Goal: Find specific page/section: Find specific page/section

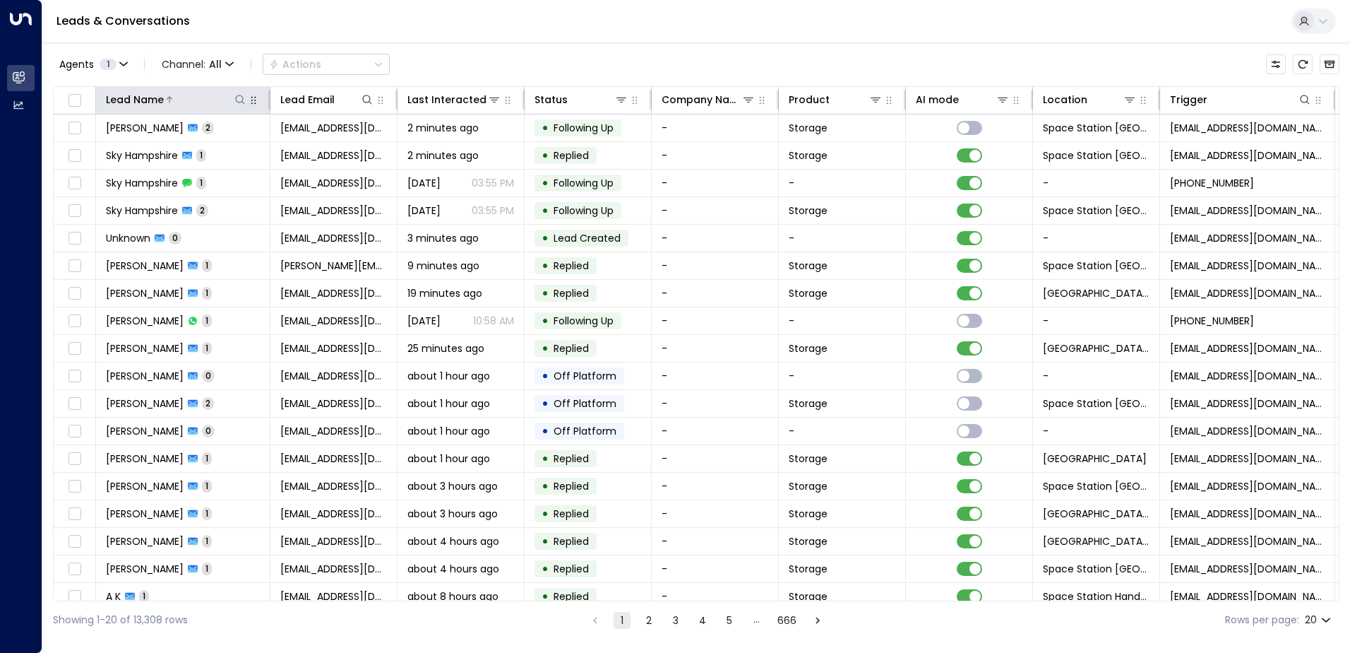
click at [241, 96] on icon at bounding box center [239, 99] width 11 height 11
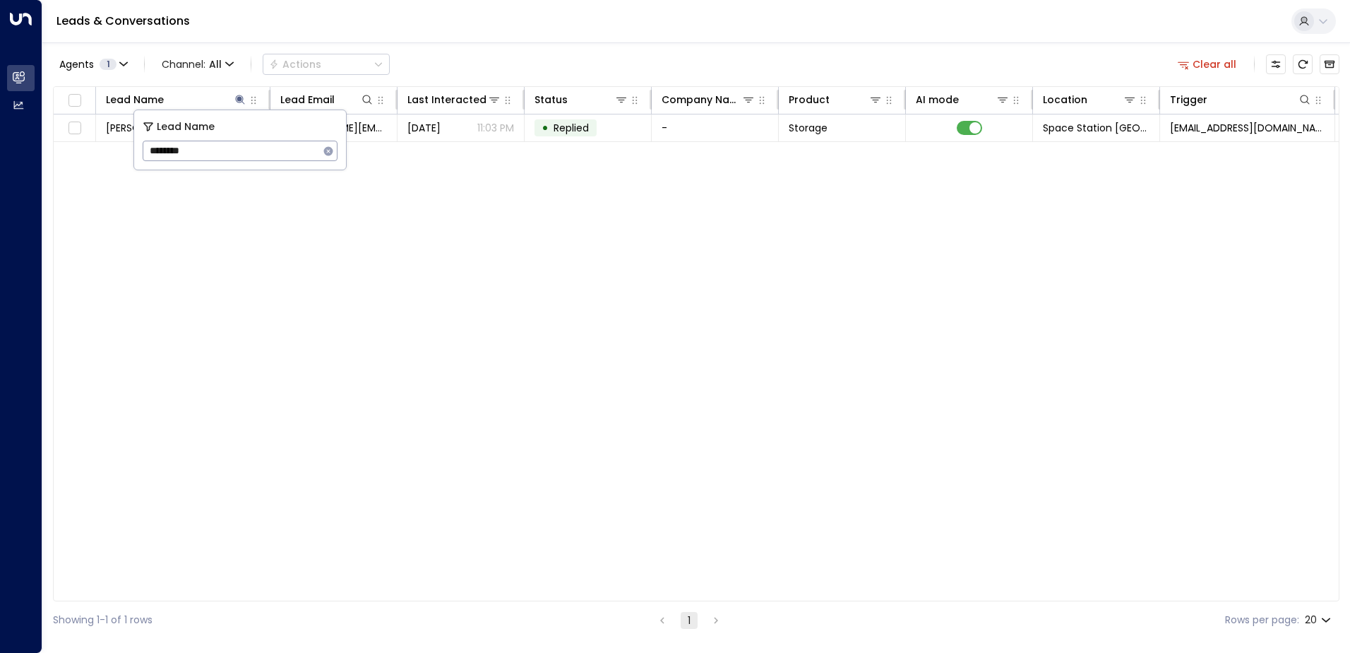
type input "*********"
click at [482, 52] on div "Agents 1 Channel: All Actions Clear all" at bounding box center [696, 64] width 1287 height 30
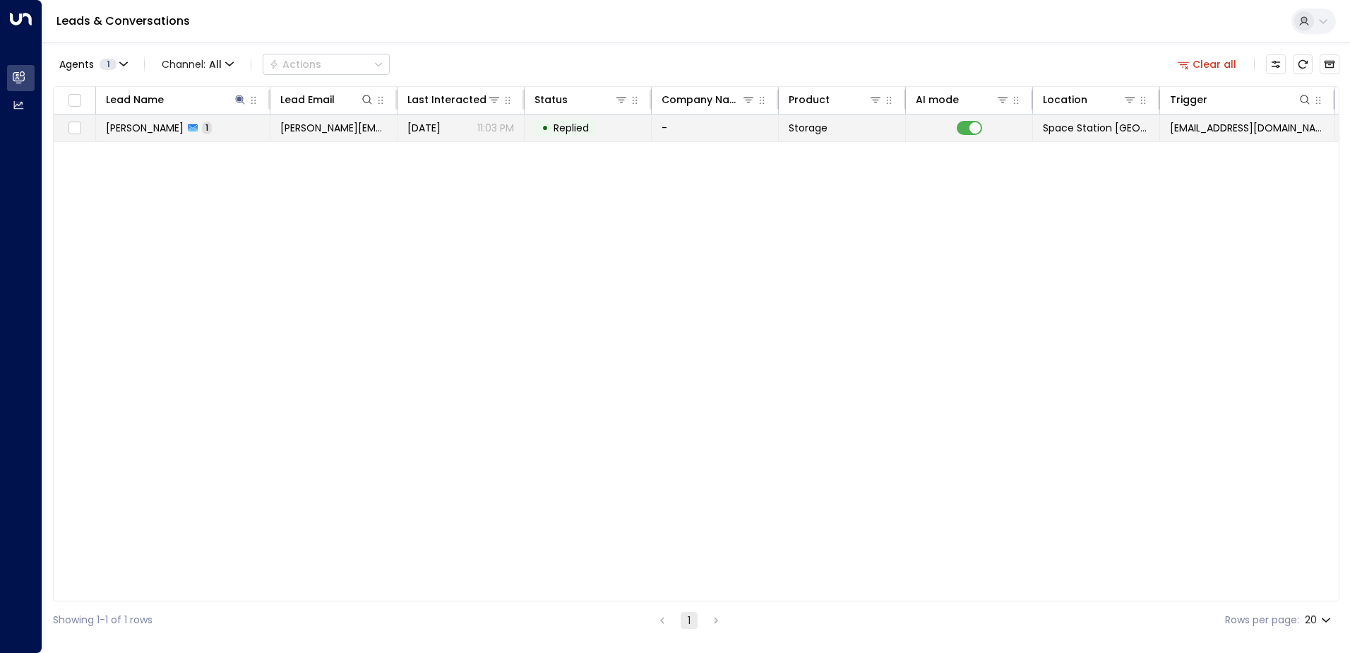
click at [472, 135] on td "[DATE] 11:03 PM" at bounding box center [461, 127] width 127 height 27
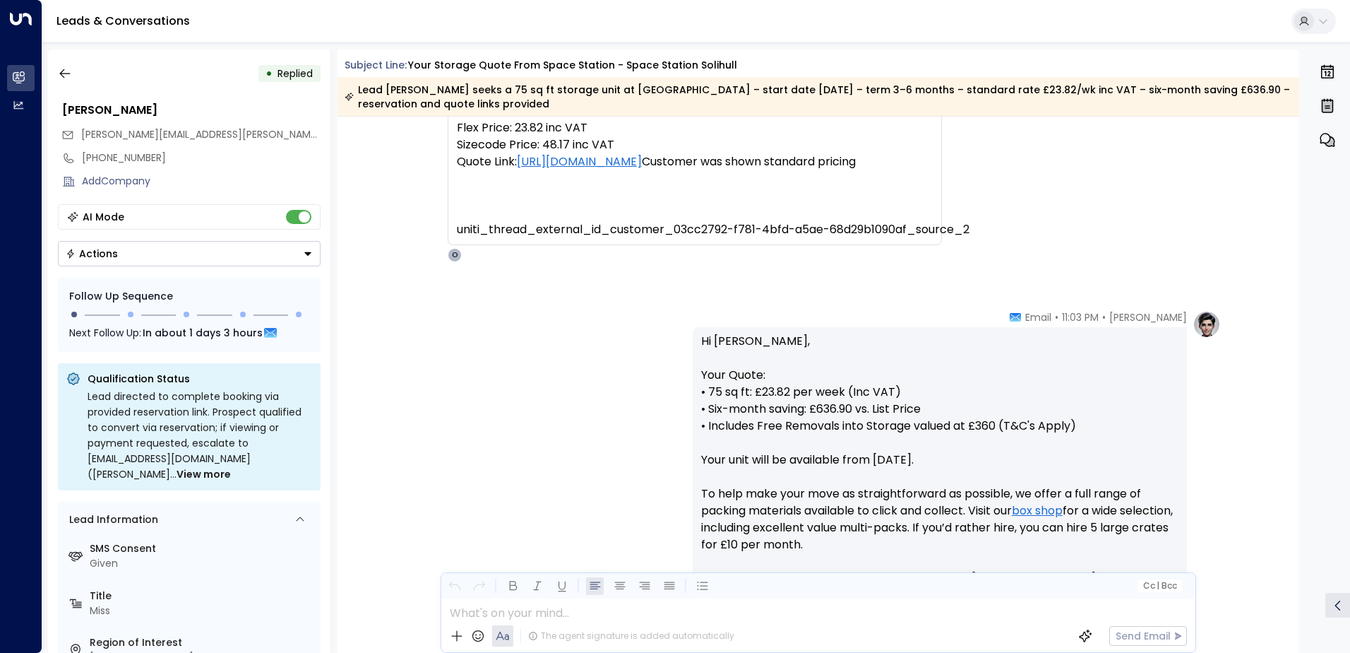
scroll to position [38, 0]
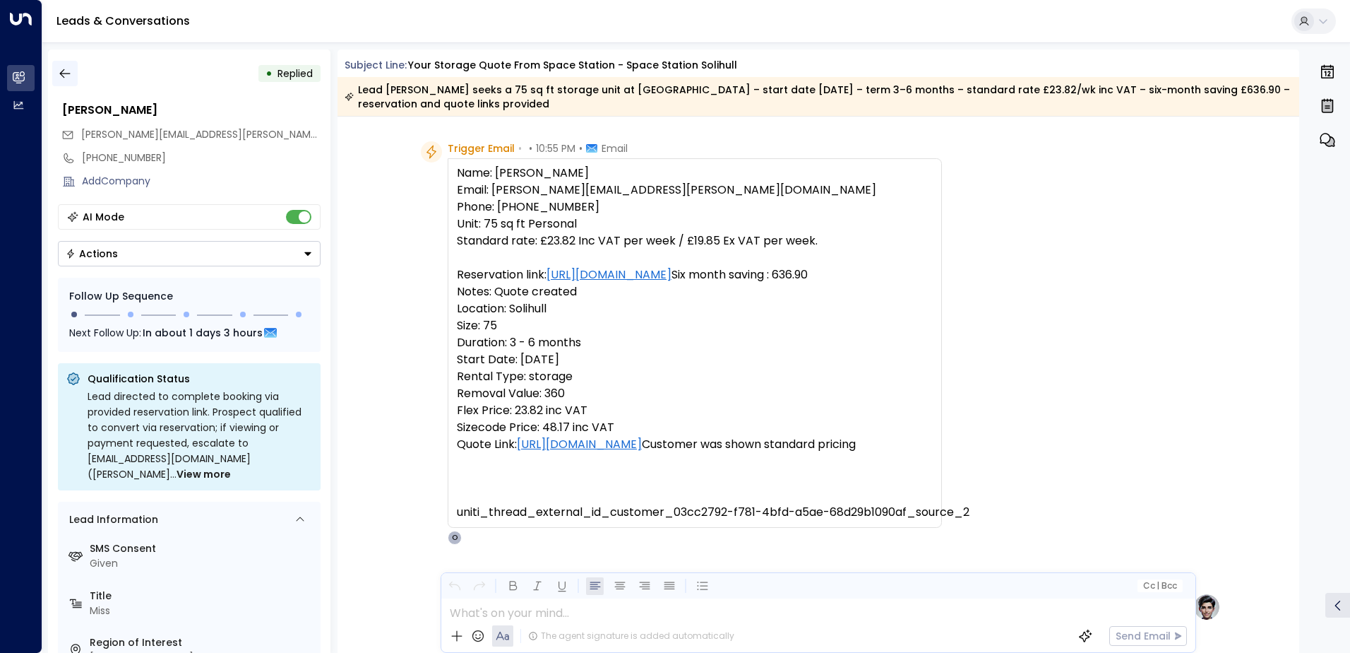
click at [61, 66] on button "button" at bounding box center [64, 73] width 25 height 25
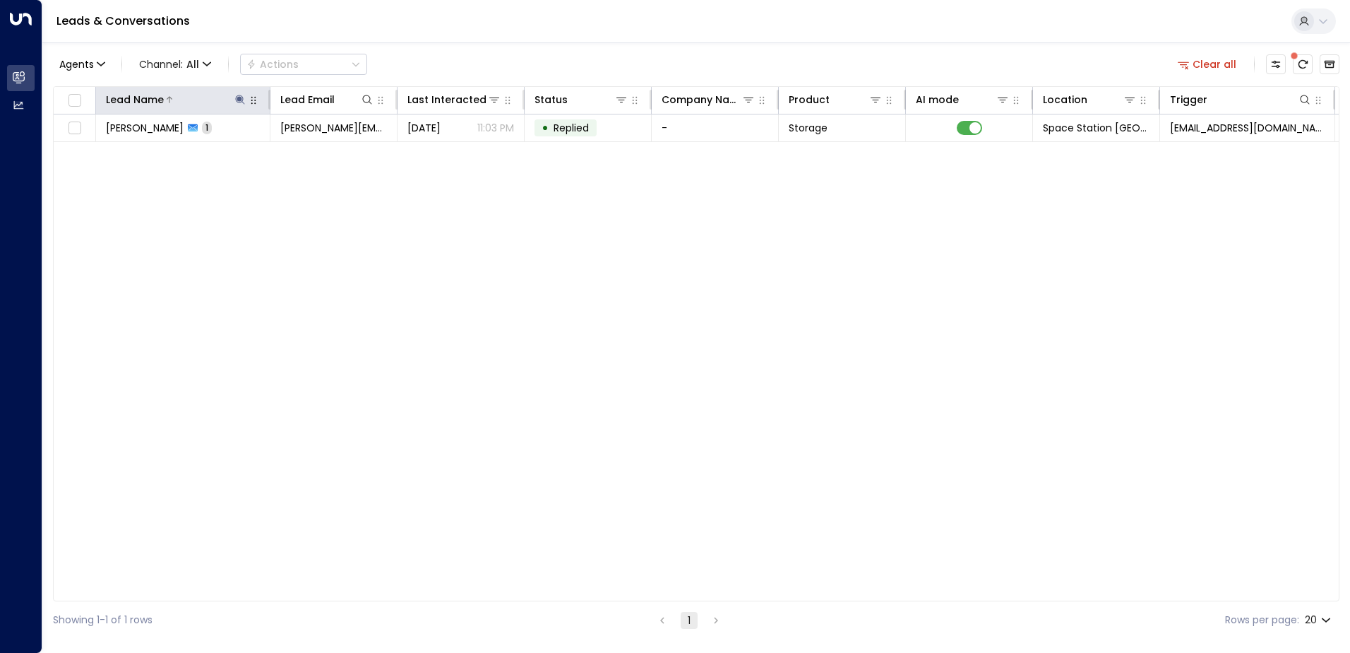
click at [240, 98] on icon at bounding box center [239, 99] width 9 height 9
type input "*"
type input "*******"
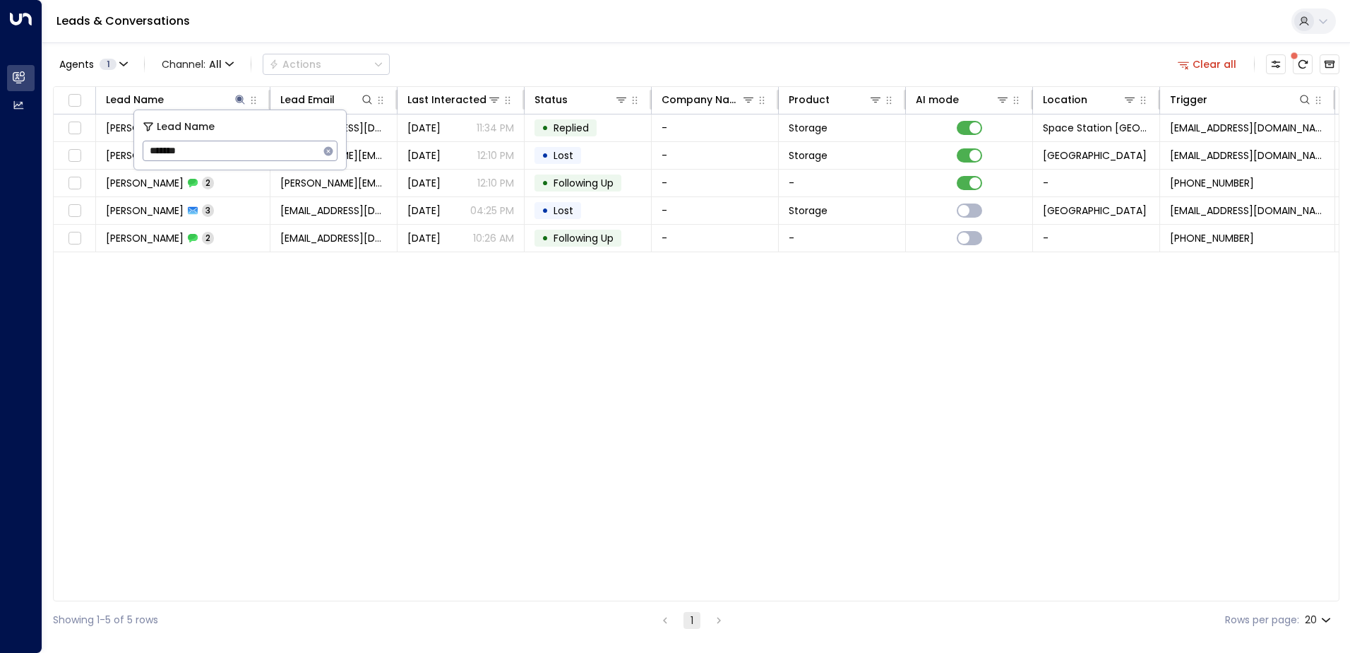
click at [588, 56] on div "Agents 1 Channel: All Actions Clear all" at bounding box center [696, 64] width 1287 height 30
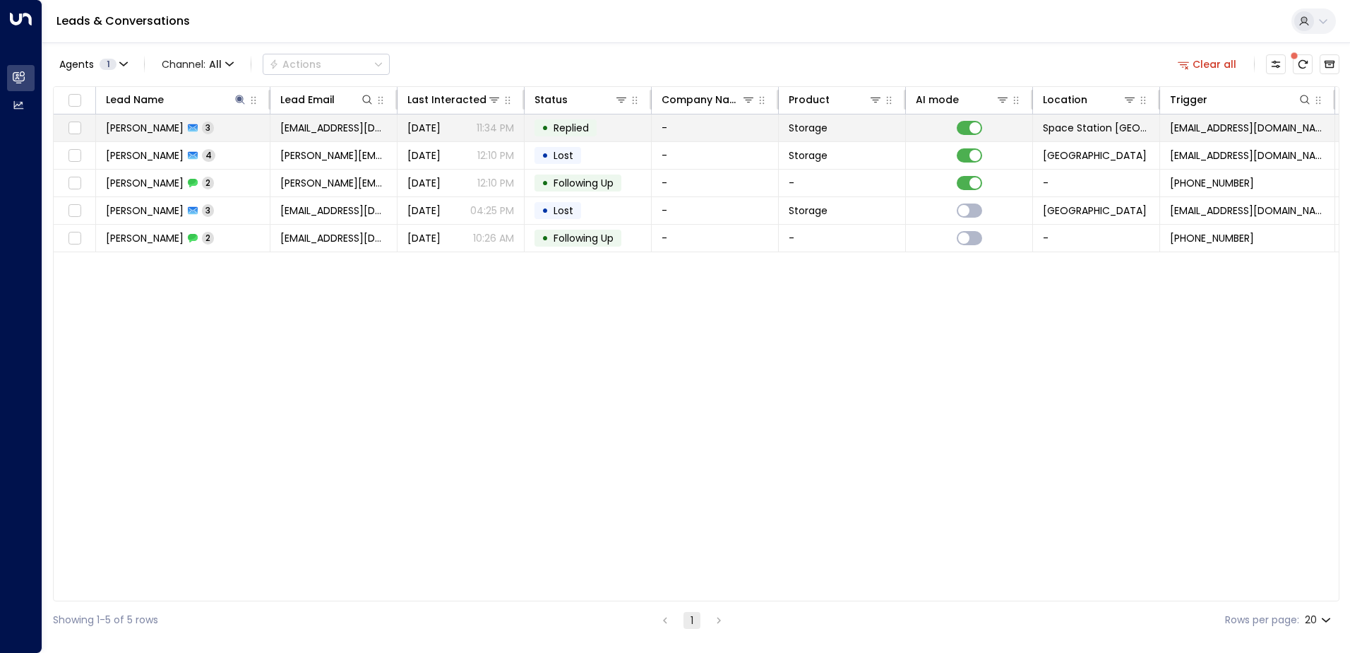
click at [618, 132] on td "• Replied" at bounding box center [588, 127] width 127 height 27
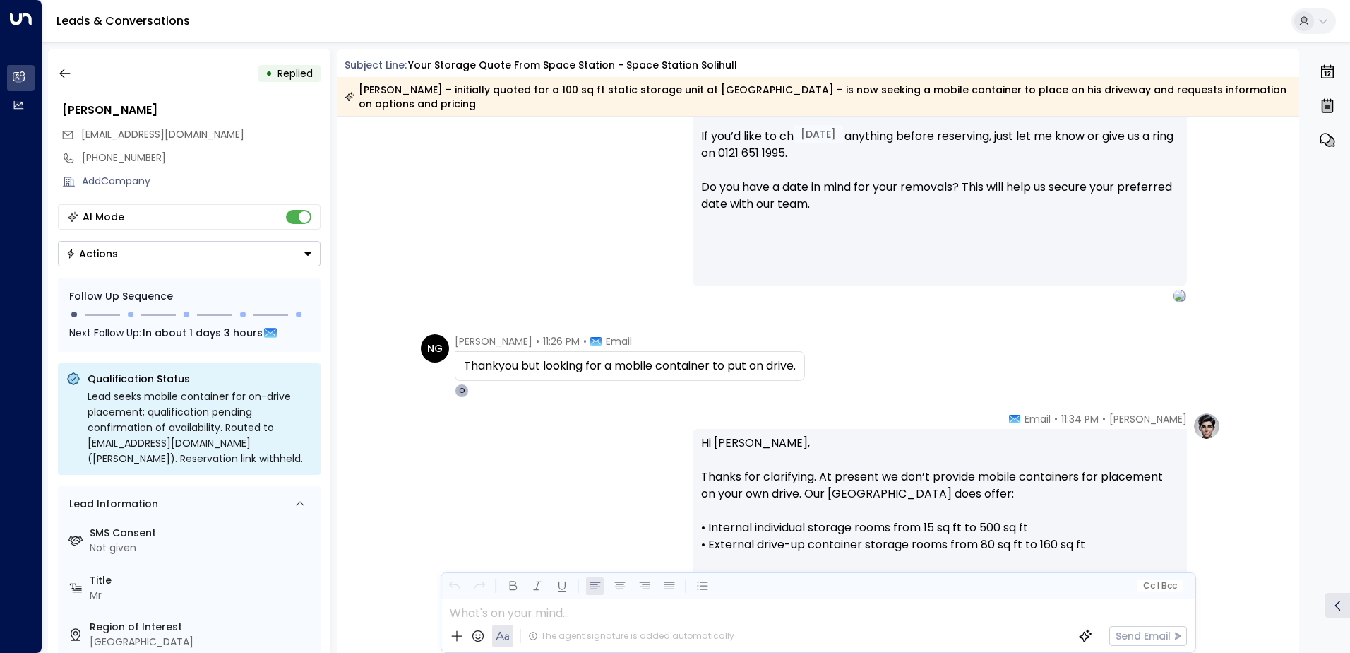
scroll to position [862, 0]
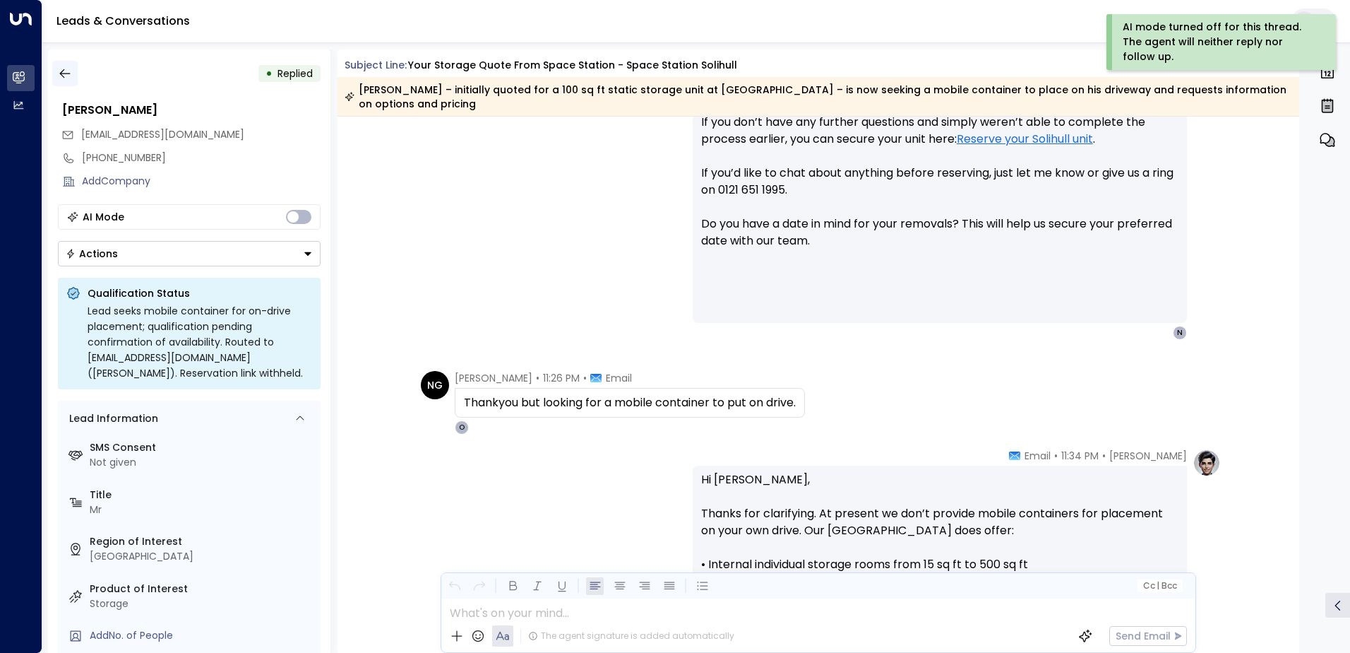
click at [69, 73] on icon "button" at bounding box center [65, 73] width 14 height 14
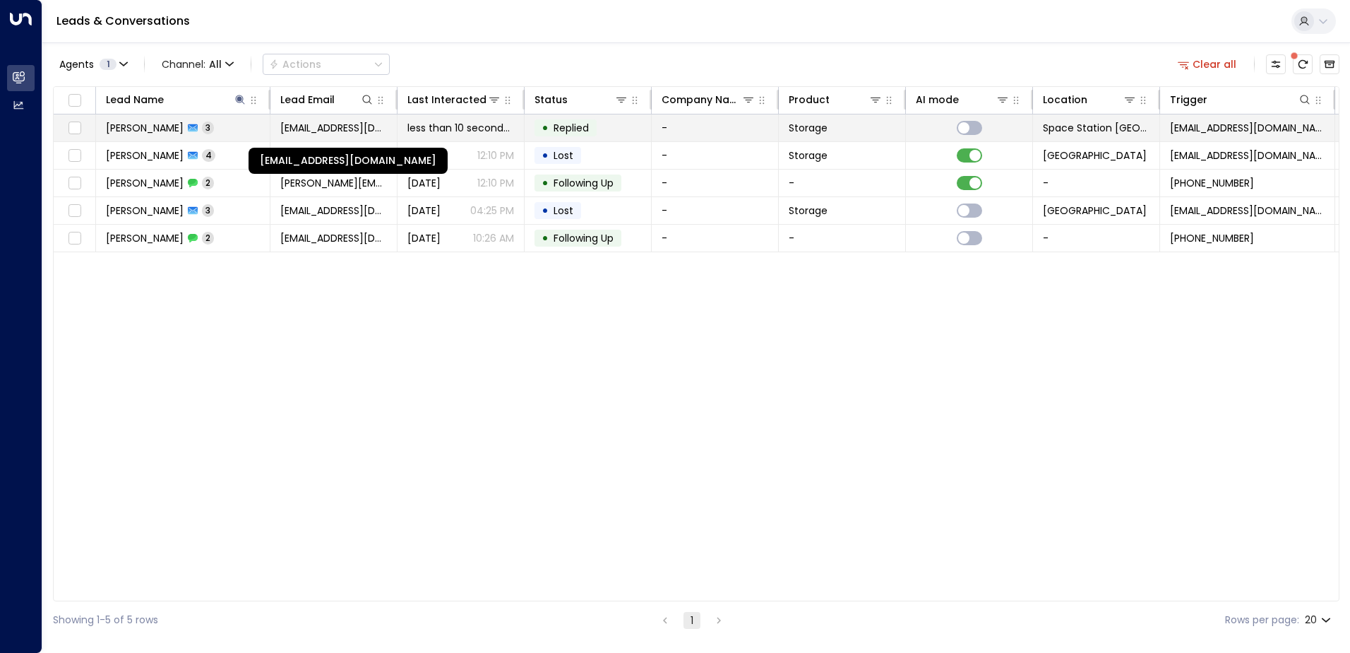
click at [386, 126] on span "[EMAIL_ADDRESS][DOMAIN_NAME]" at bounding box center [333, 128] width 107 height 14
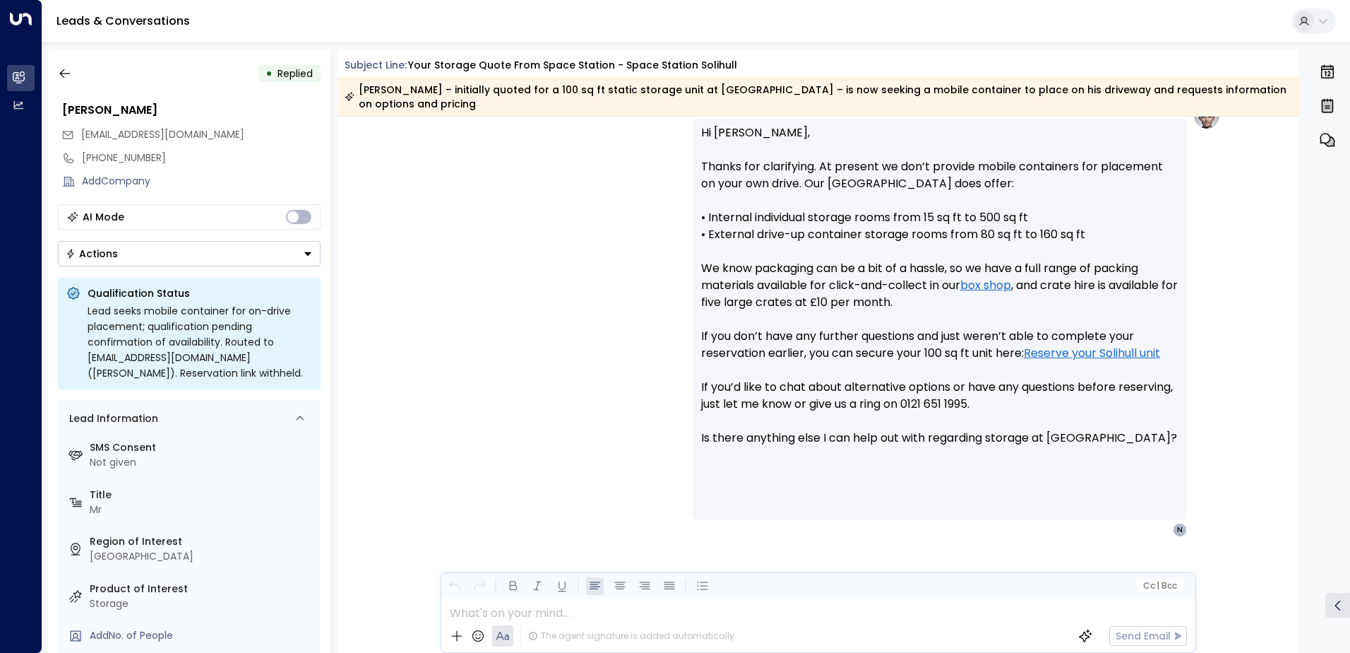
scroll to position [1138, 0]
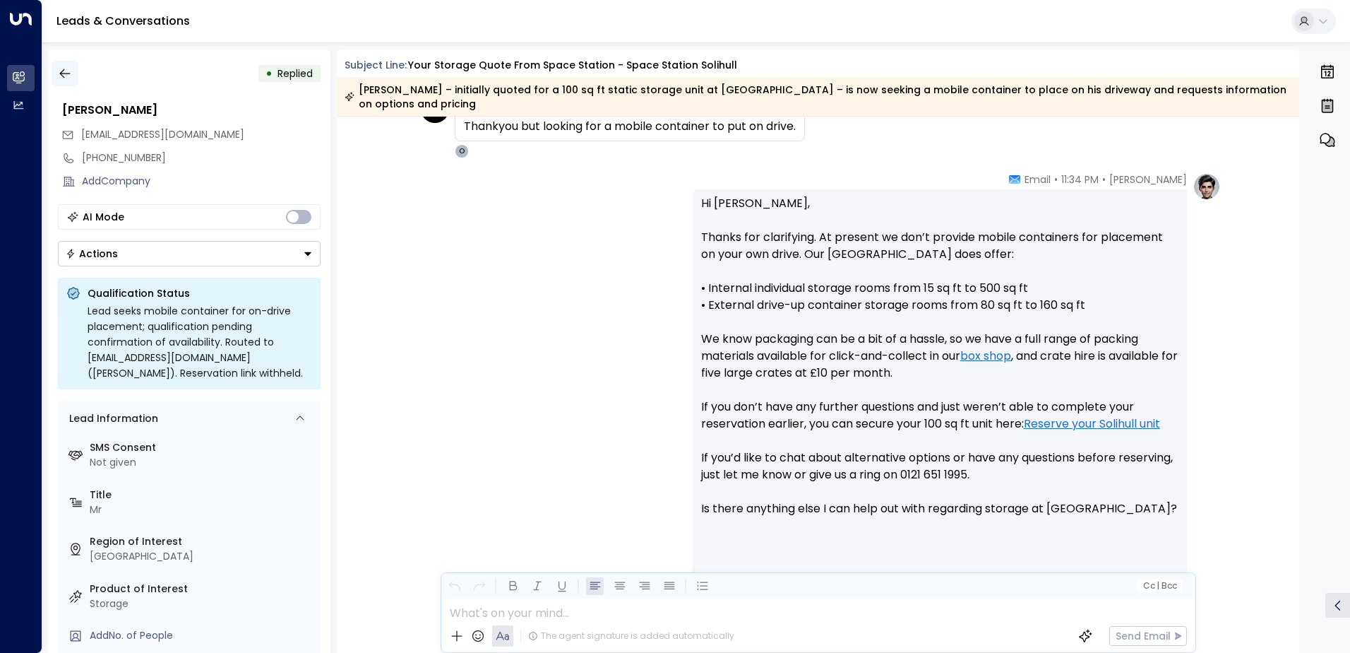
click at [68, 69] on icon "button" at bounding box center [65, 73] width 14 height 14
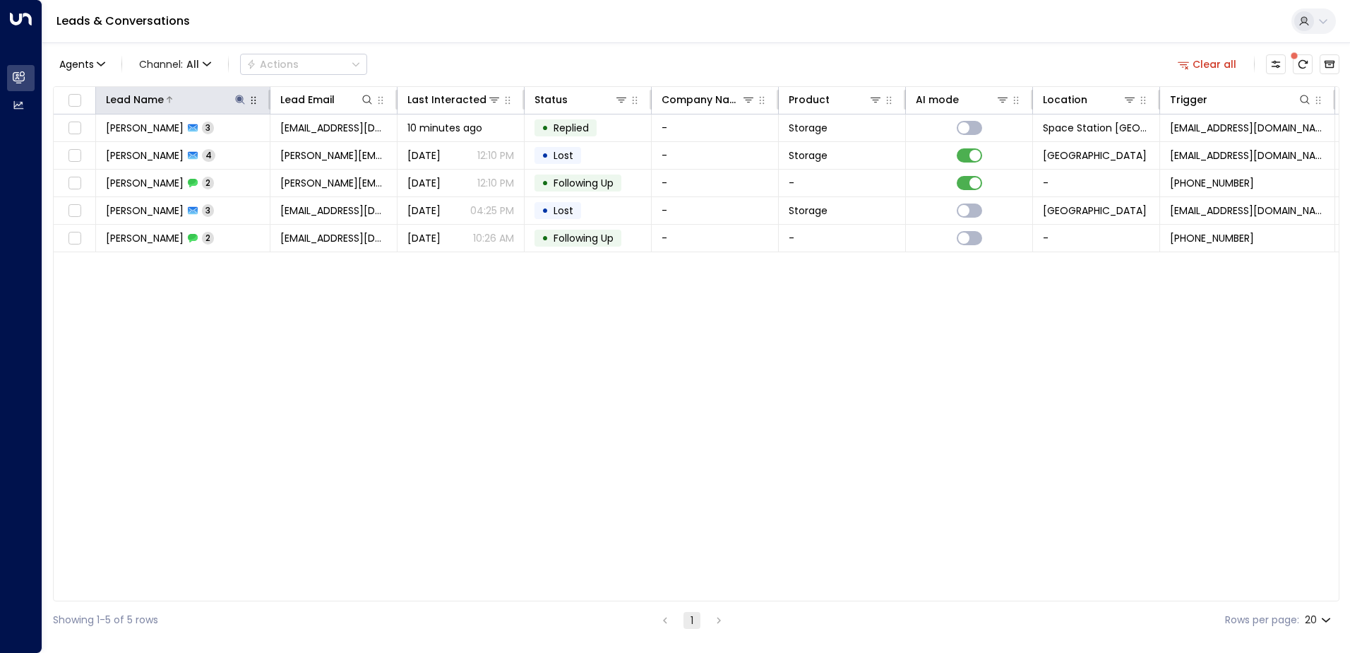
click at [239, 98] on icon at bounding box center [239, 99] width 9 height 9
type input "*"
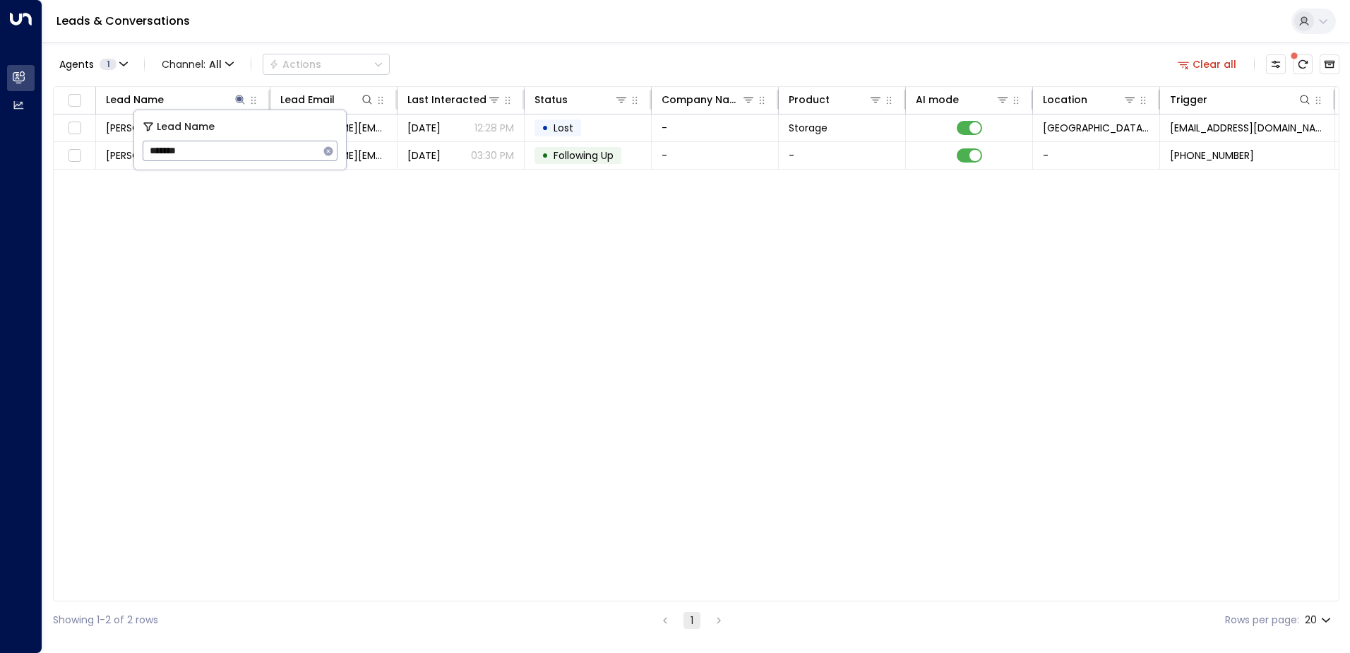
type input "********"
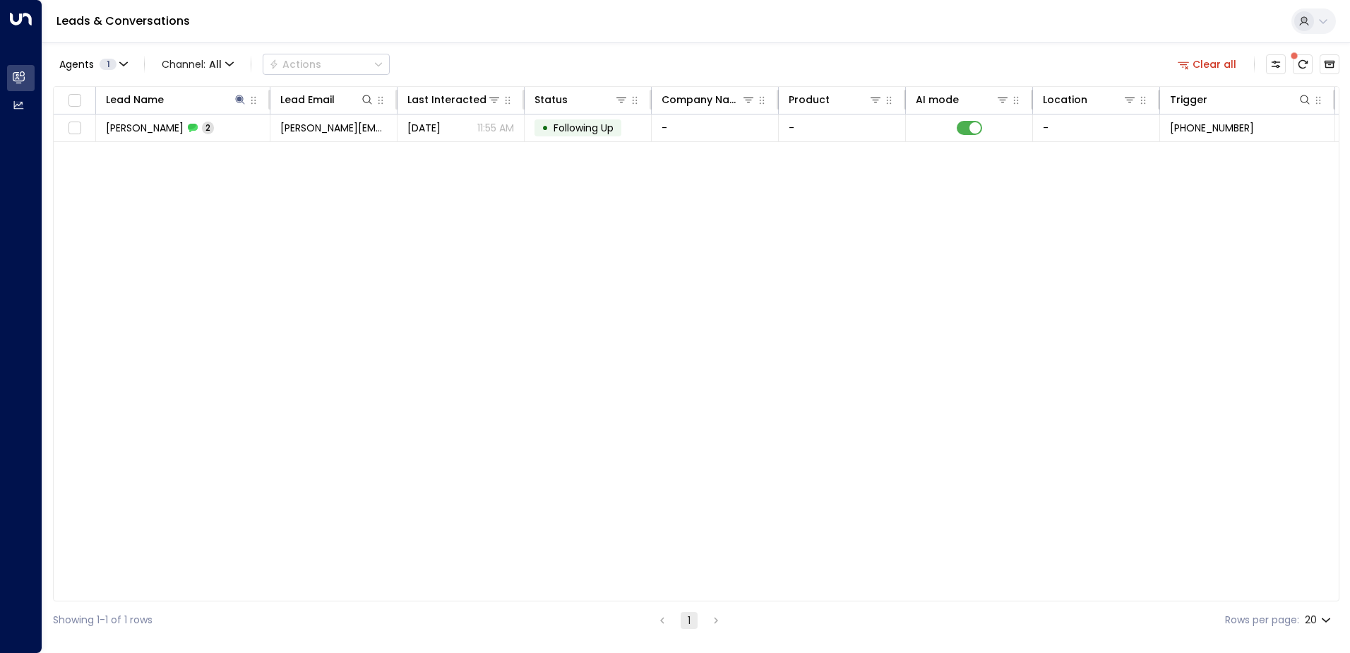
click at [489, 53] on div "Agents 1 Channel: All Actions Clear all" at bounding box center [696, 64] width 1287 height 30
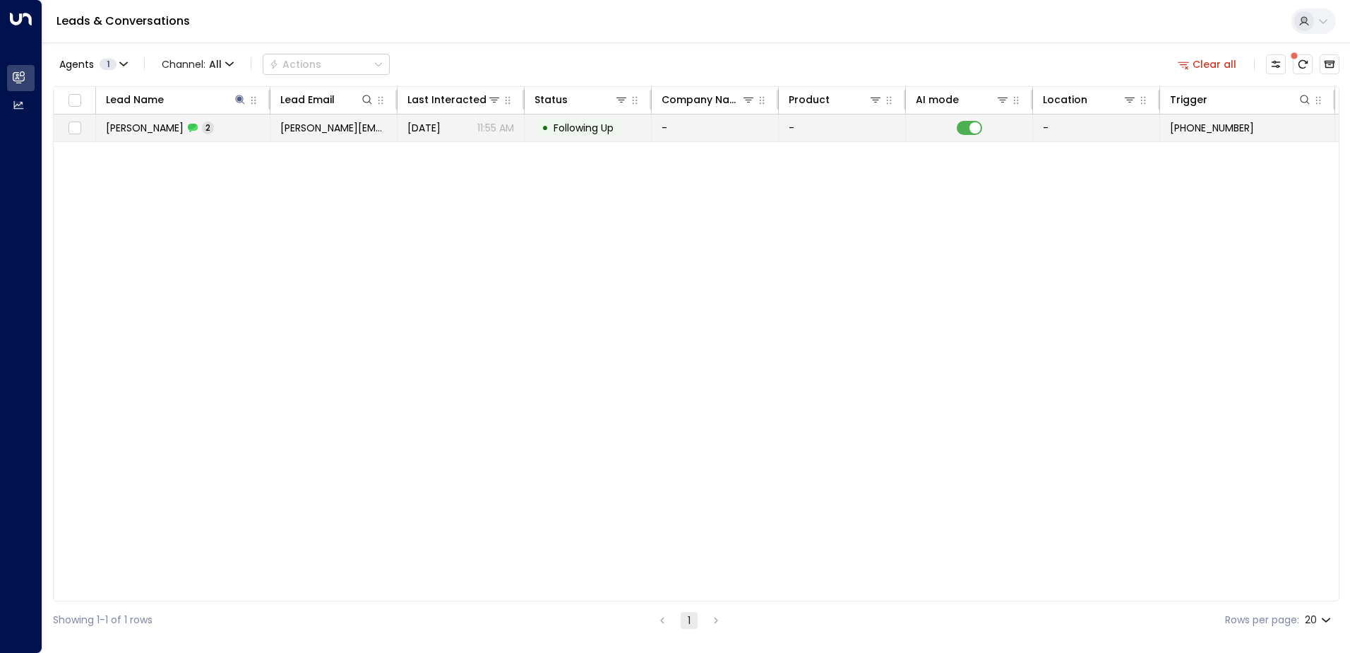
click at [495, 124] on p "11:55 AM" at bounding box center [495, 128] width 37 height 14
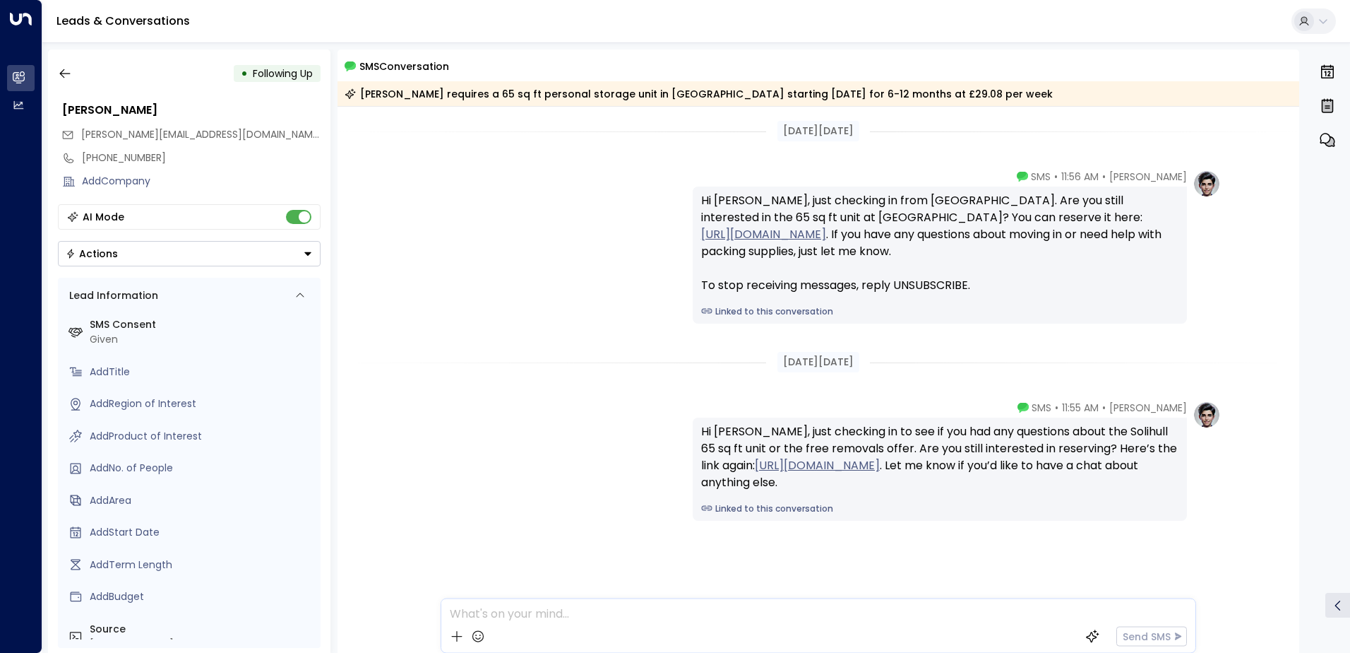
scroll to position [9, 0]
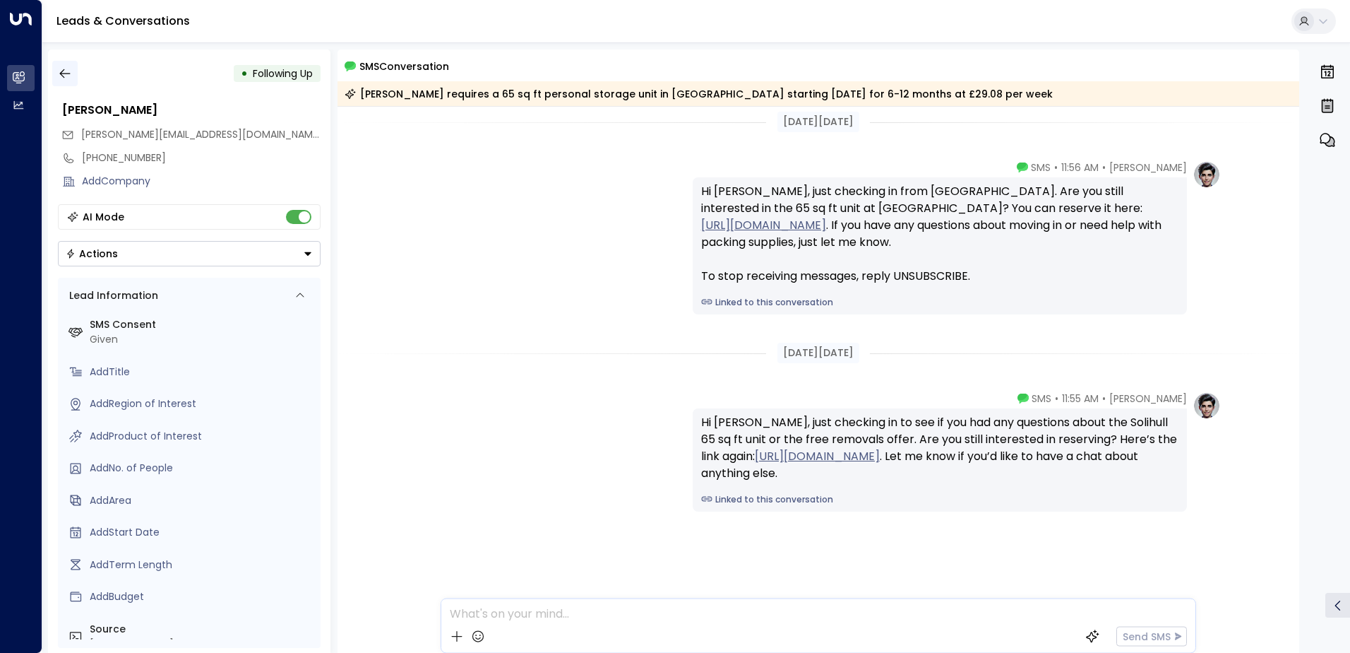
click at [62, 73] on icon "button" at bounding box center [65, 73] width 14 height 14
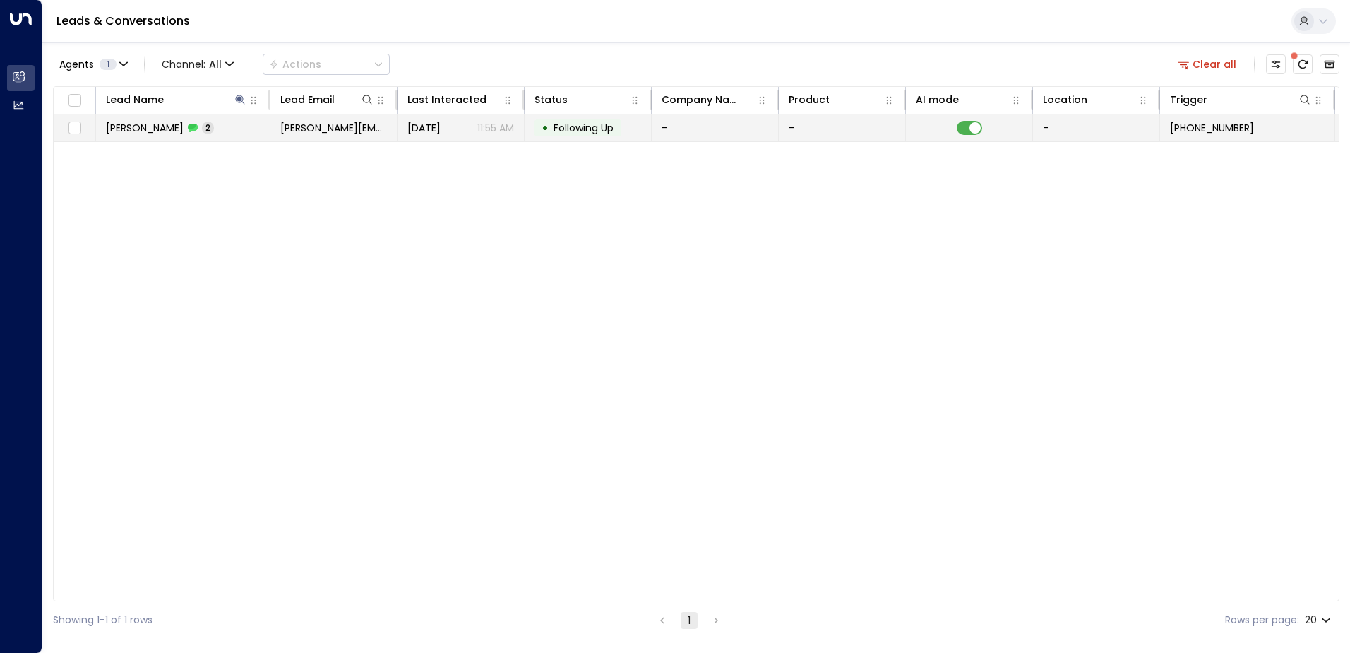
click at [232, 122] on td "[PERSON_NAME] 2" at bounding box center [183, 127] width 174 height 27
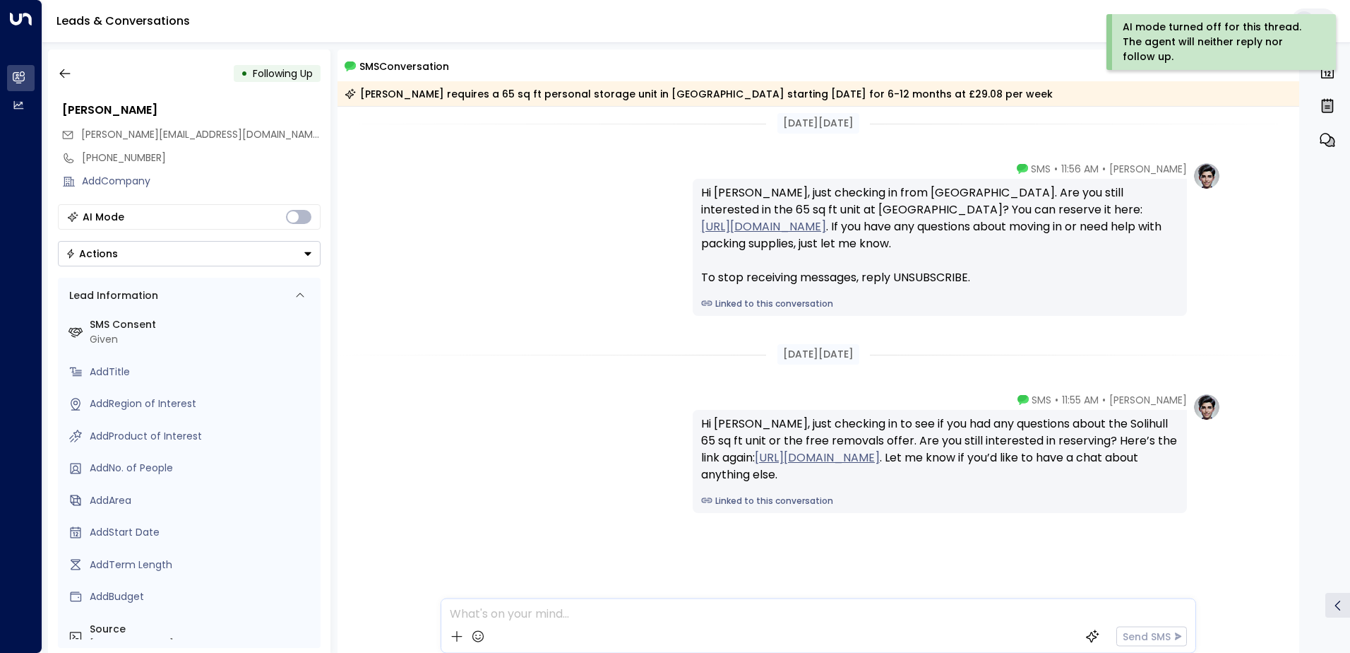
scroll to position [9, 0]
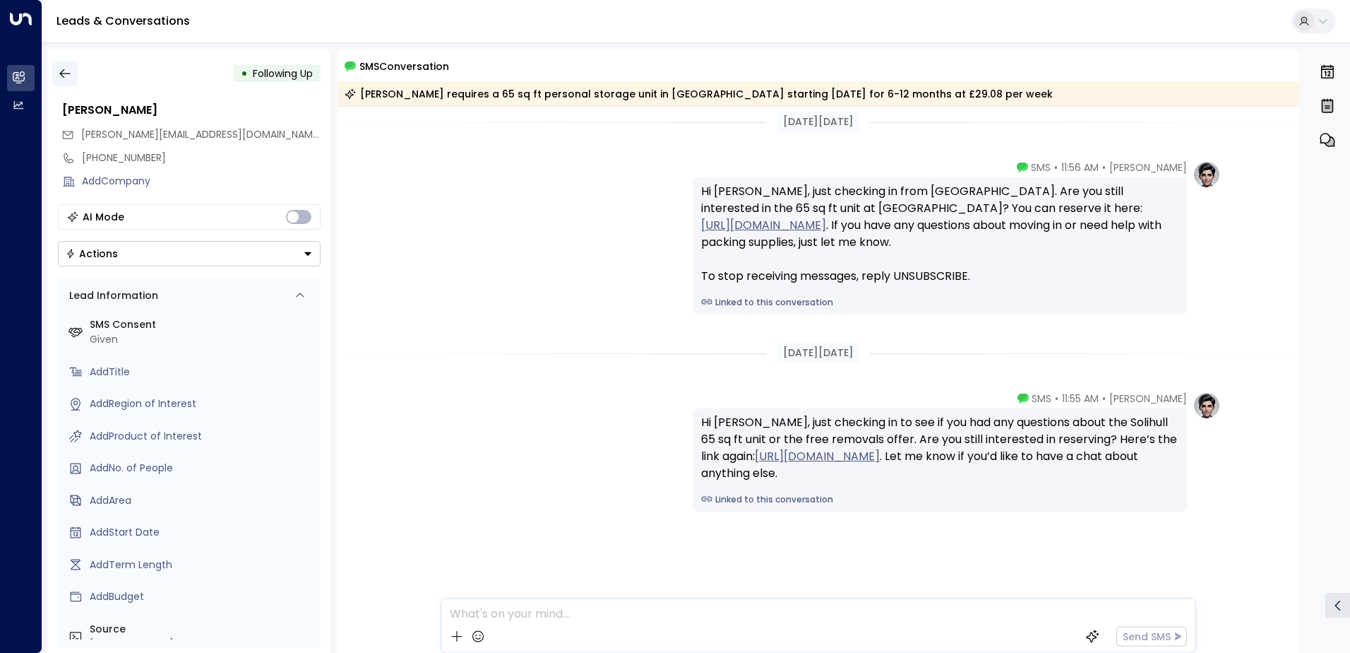
click at [66, 74] on icon "button" at bounding box center [65, 73] width 14 height 14
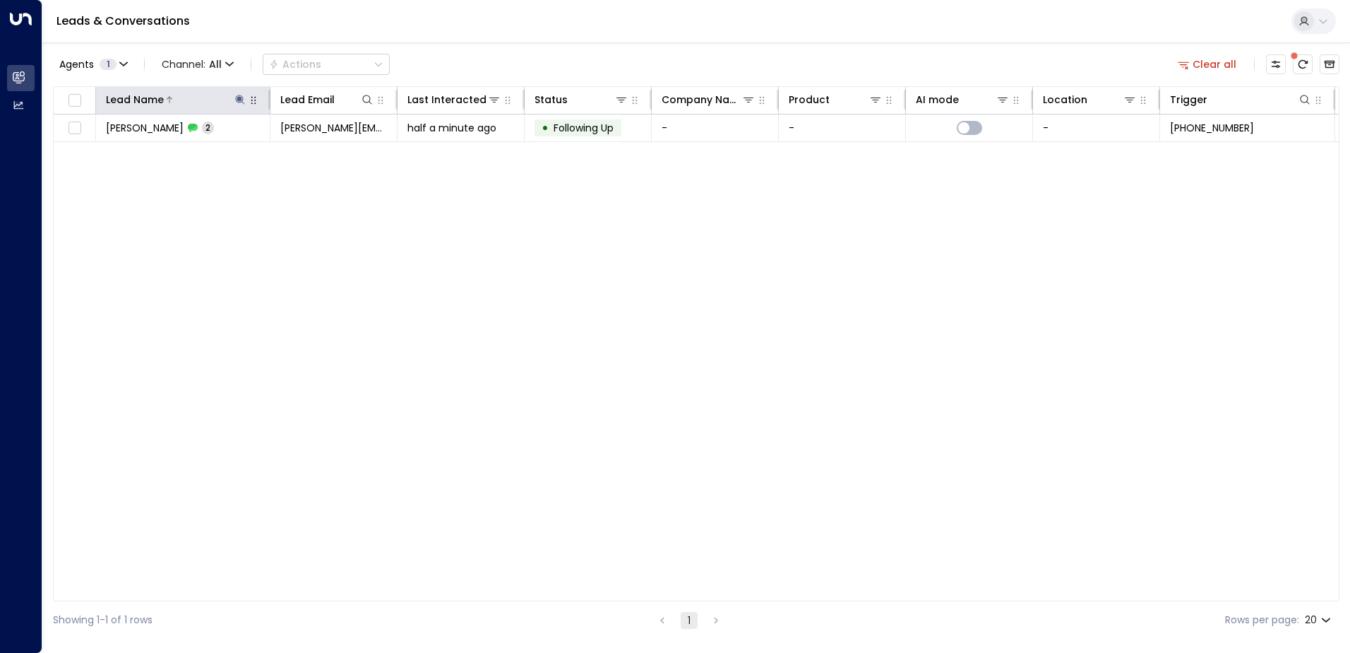
click at [239, 97] on icon at bounding box center [239, 99] width 9 height 9
type input "*"
type input "******"
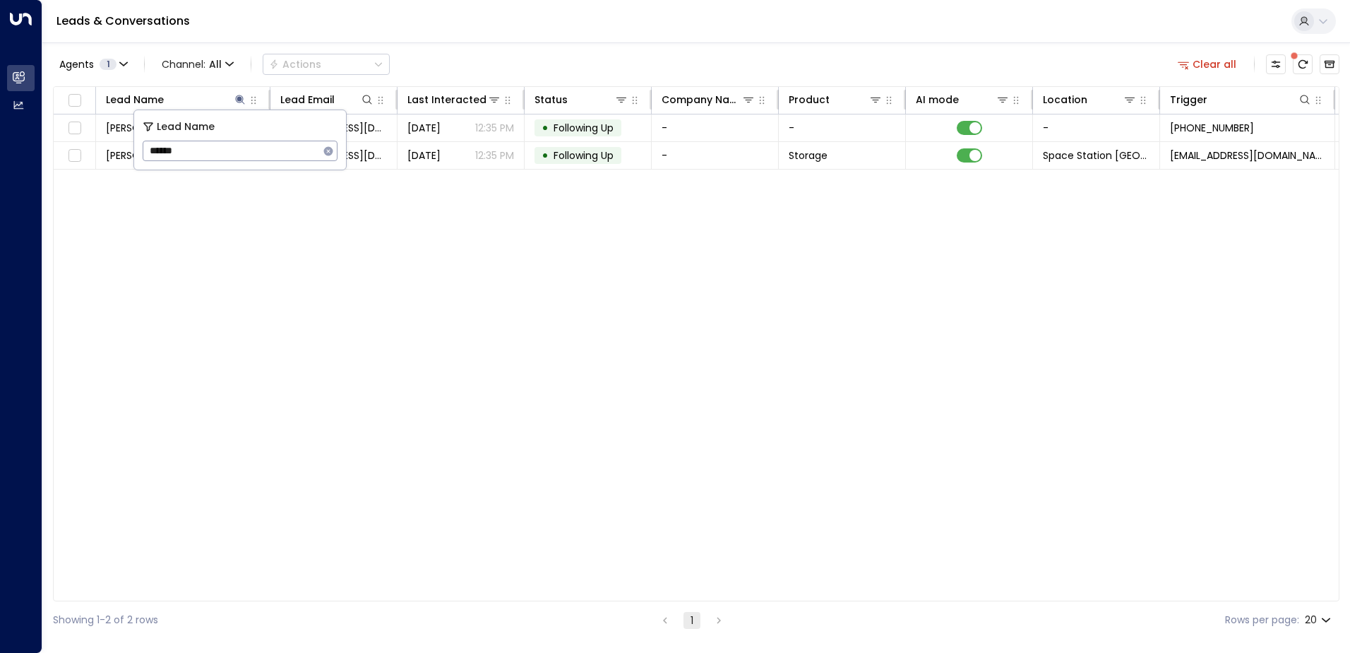
click at [588, 283] on div "Lead Name Lead Email Last Interacted Status Company Name Product AI mode Locati…" at bounding box center [696, 343] width 1287 height 515
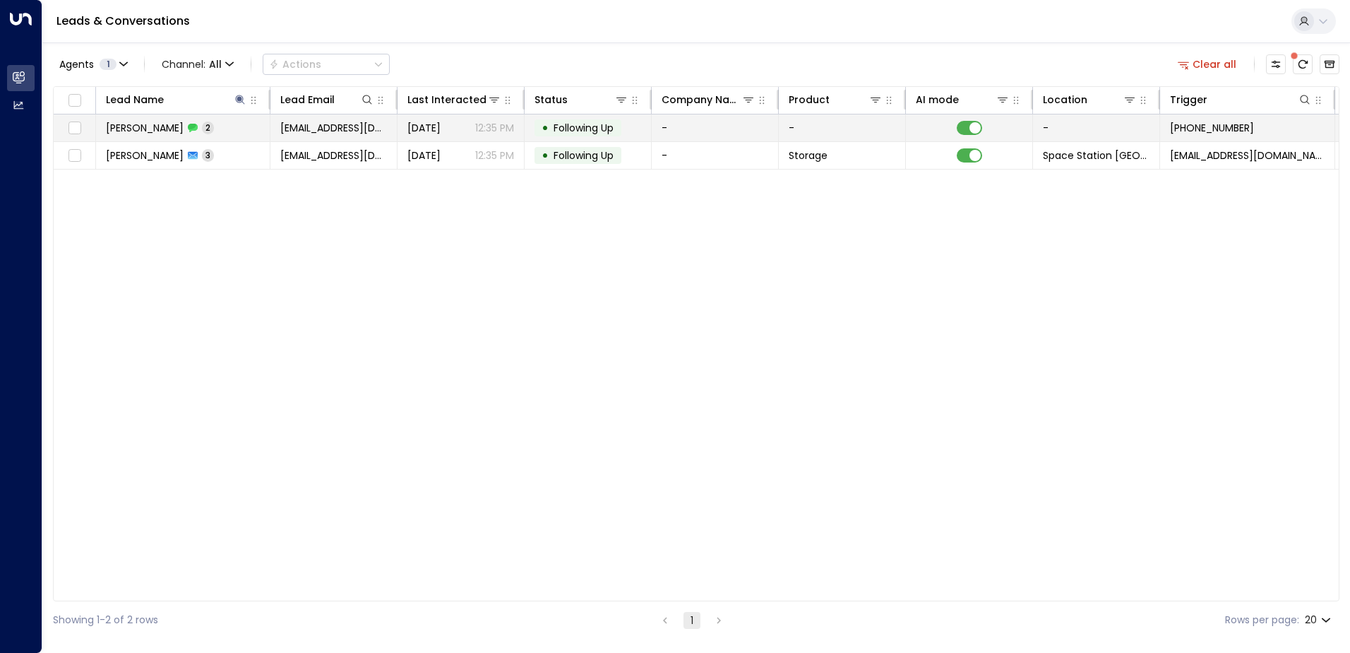
click at [477, 119] on td "[DATE] 12:35 PM" at bounding box center [461, 127] width 127 height 27
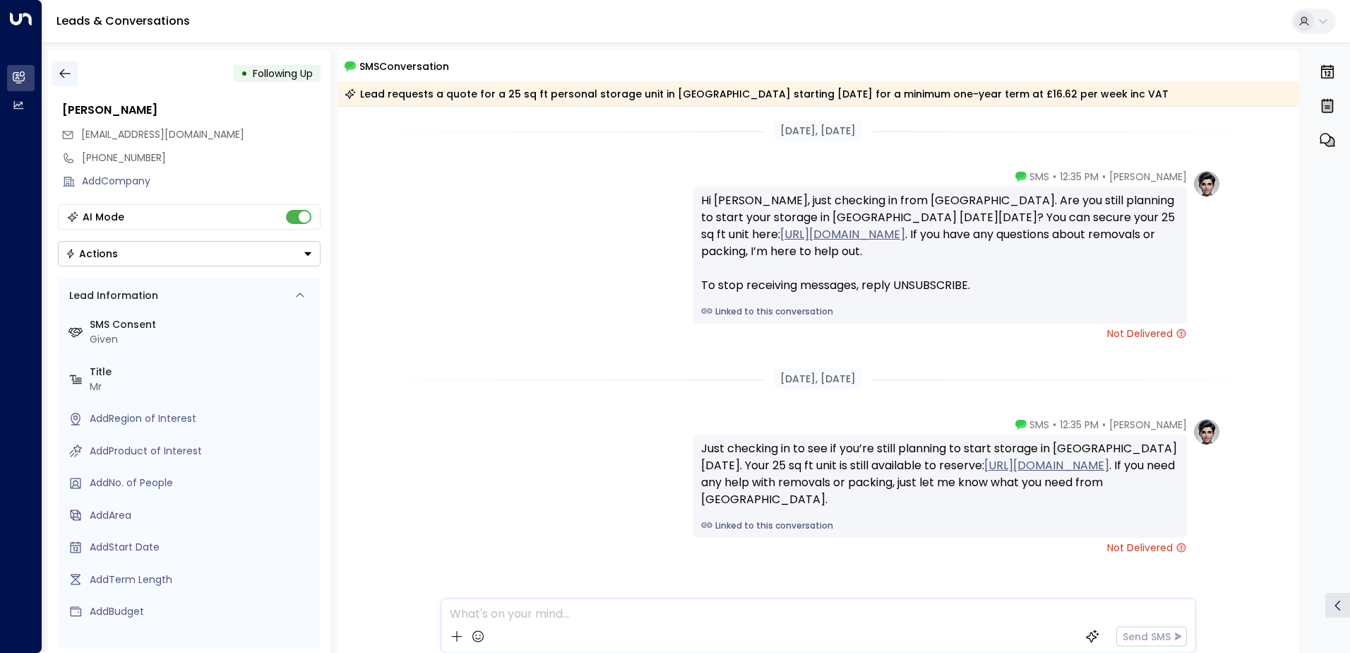
click at [69, 71] on icon "button" at bounding box center [65, 73] width 14 height 14
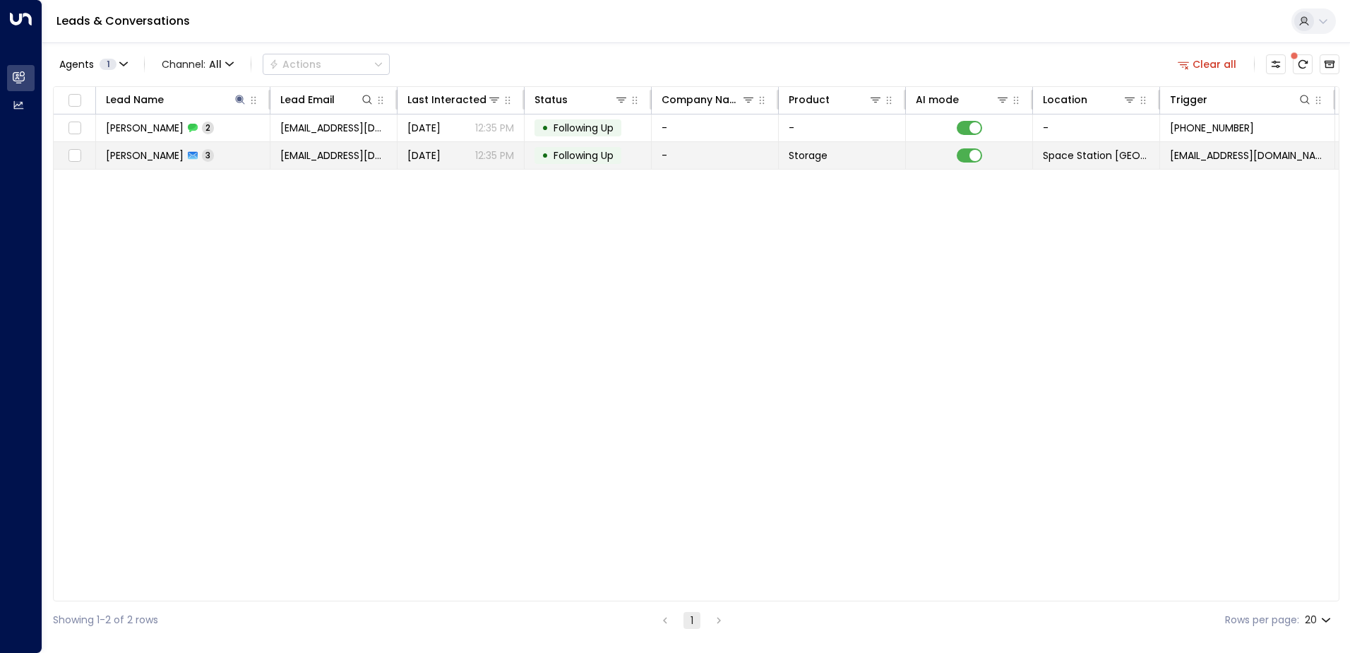
click at [220, 154] on td "[PERSON_NAME] 3" at bounding box center [183, 155] width 174 height 27
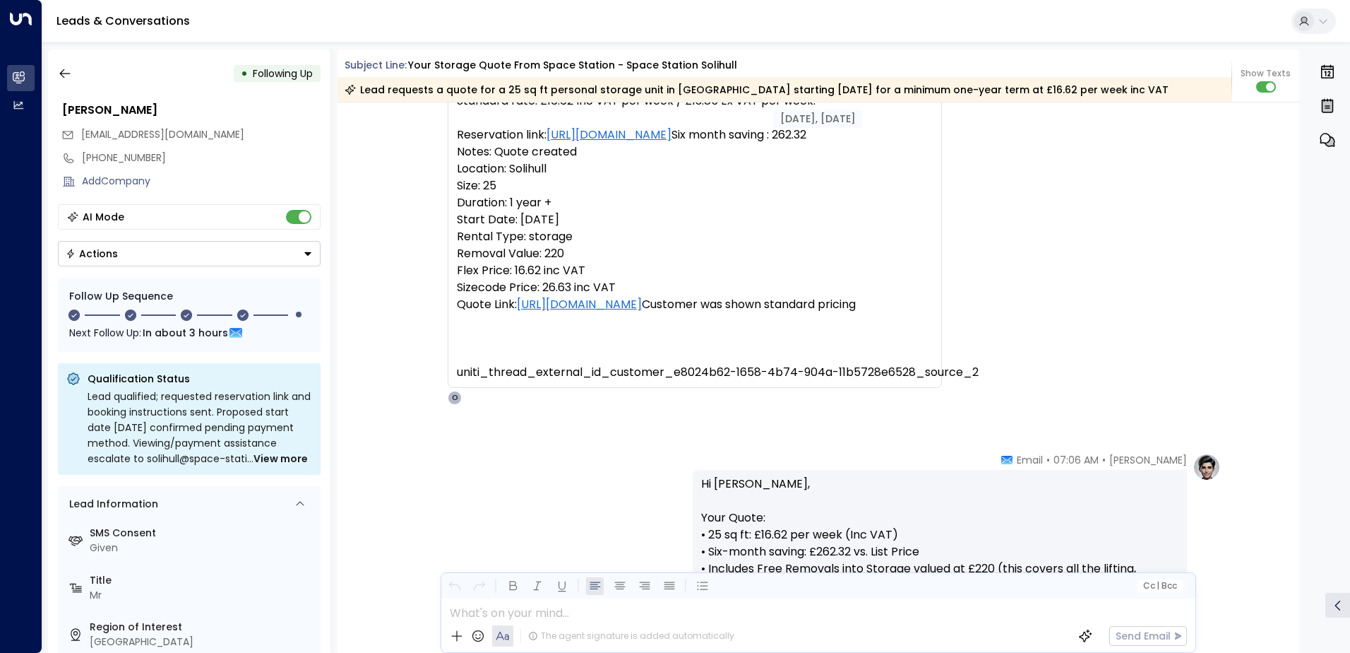
scroll to position [10, 0]
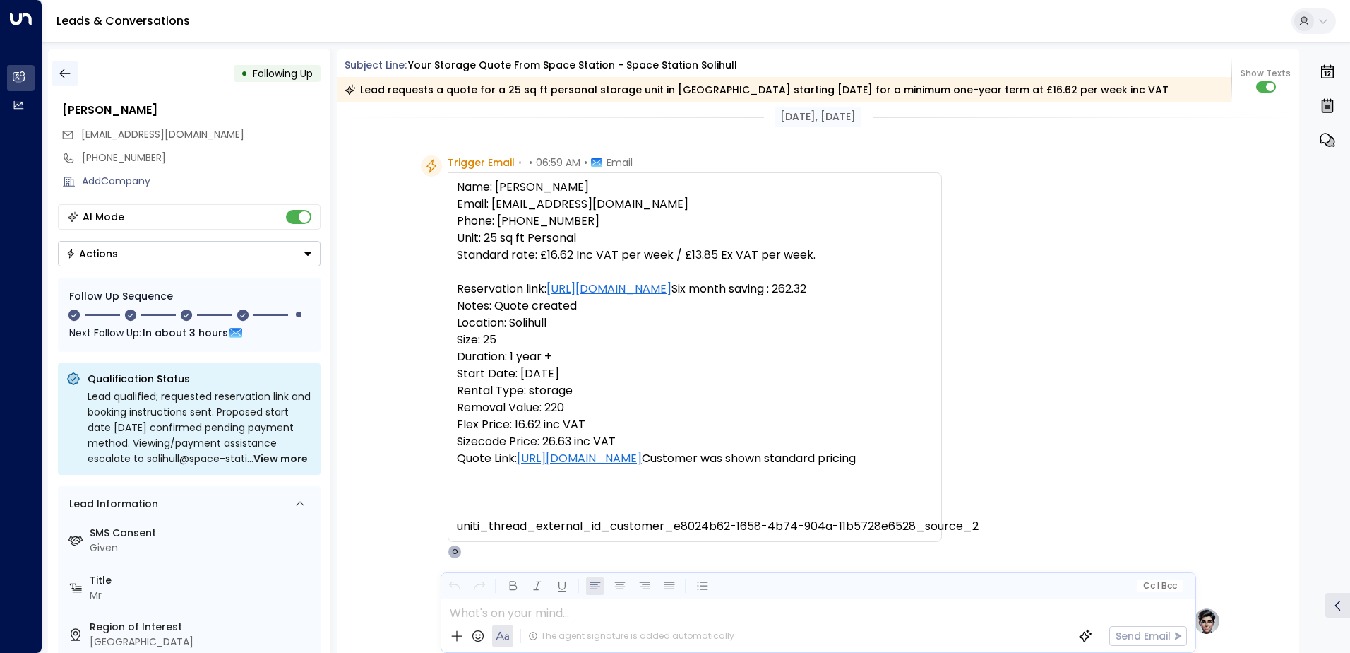
click at [71, 72] on icon "button" at bounding box center [65, 73] width 14 height 14
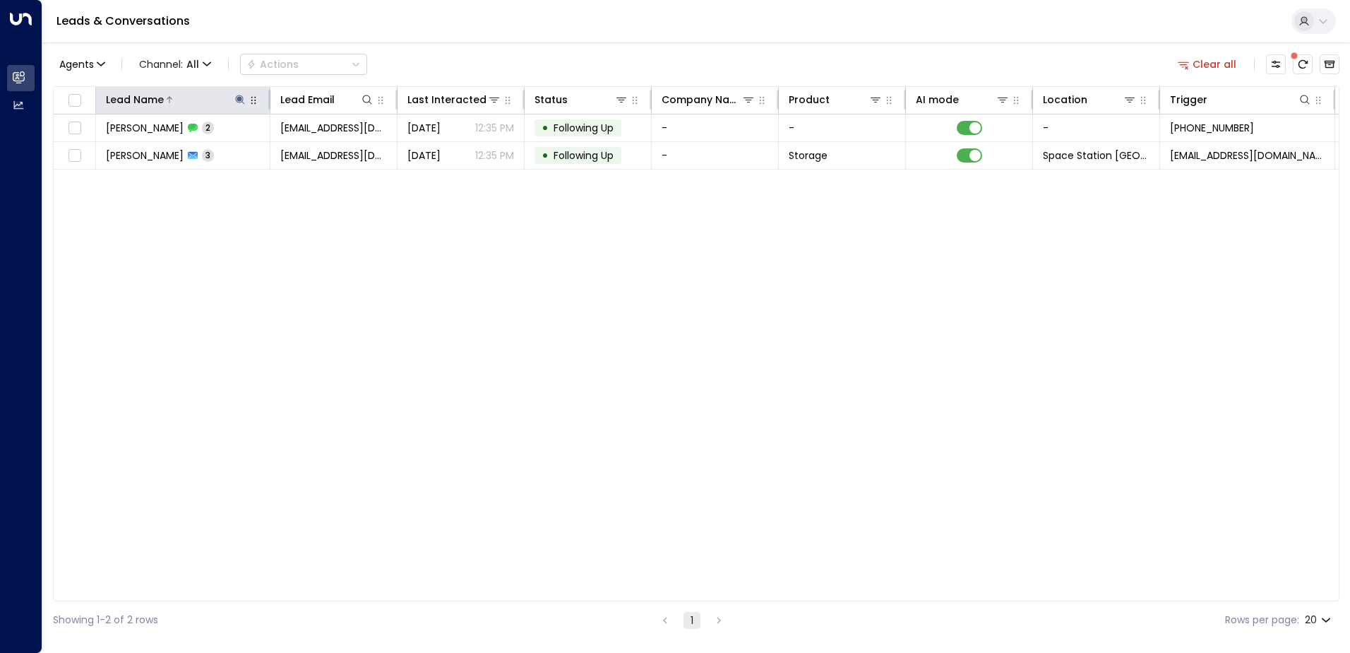
click at [236, 105] on icon at bounding box center [239, 99] width 11 height 11
type input "*"
type input "******"
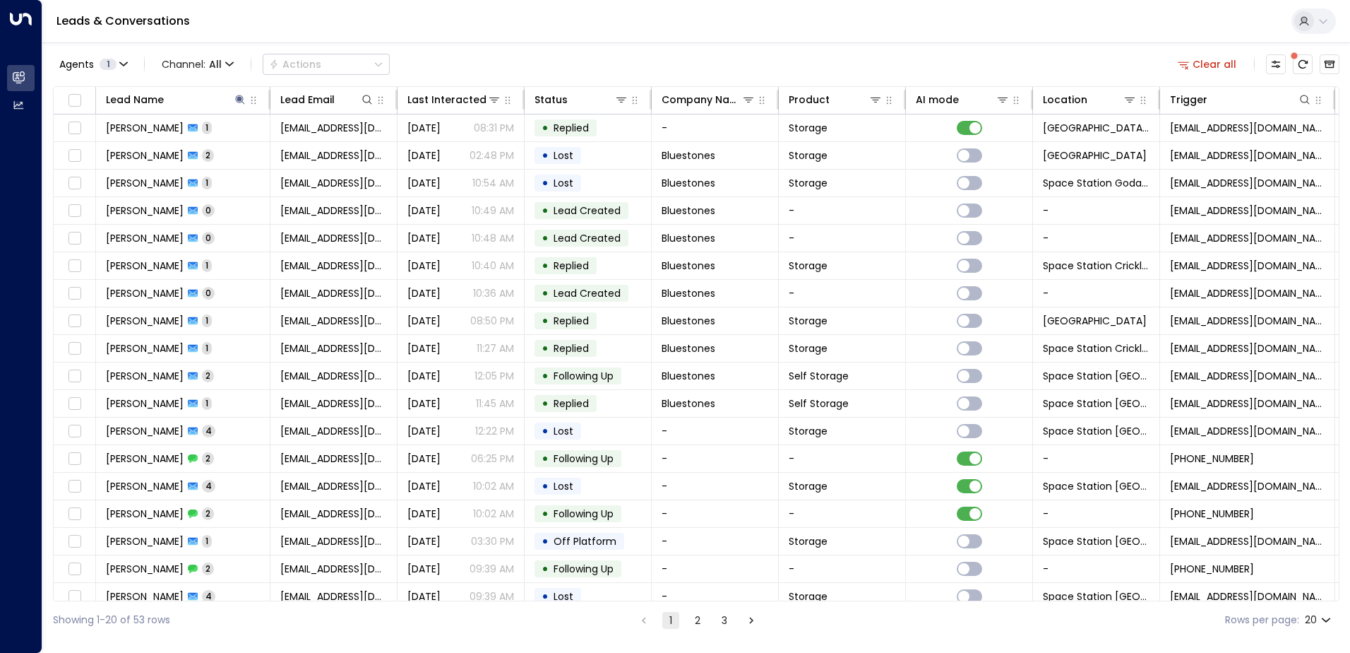
click at [626, 61] on div "Agents 1 Channel: All Actions Clear all" at bounding box center [696, 64] width 1287 height 30
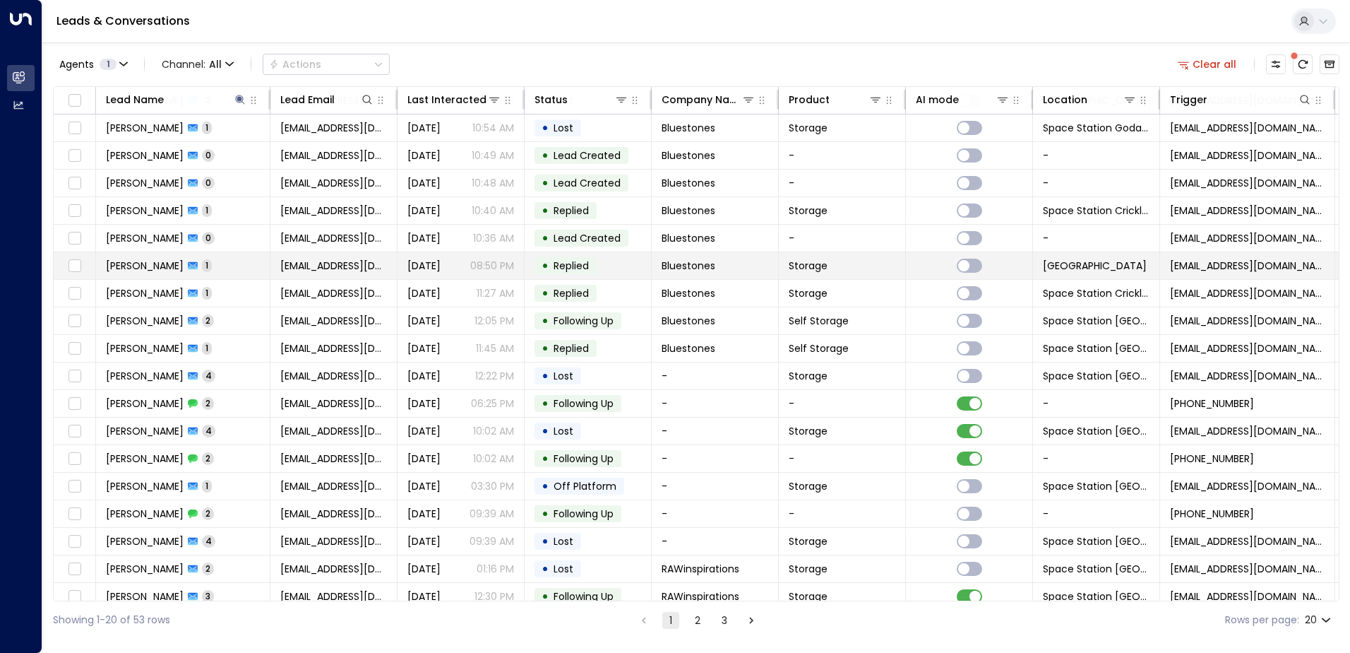
scroll to position [69, 0]
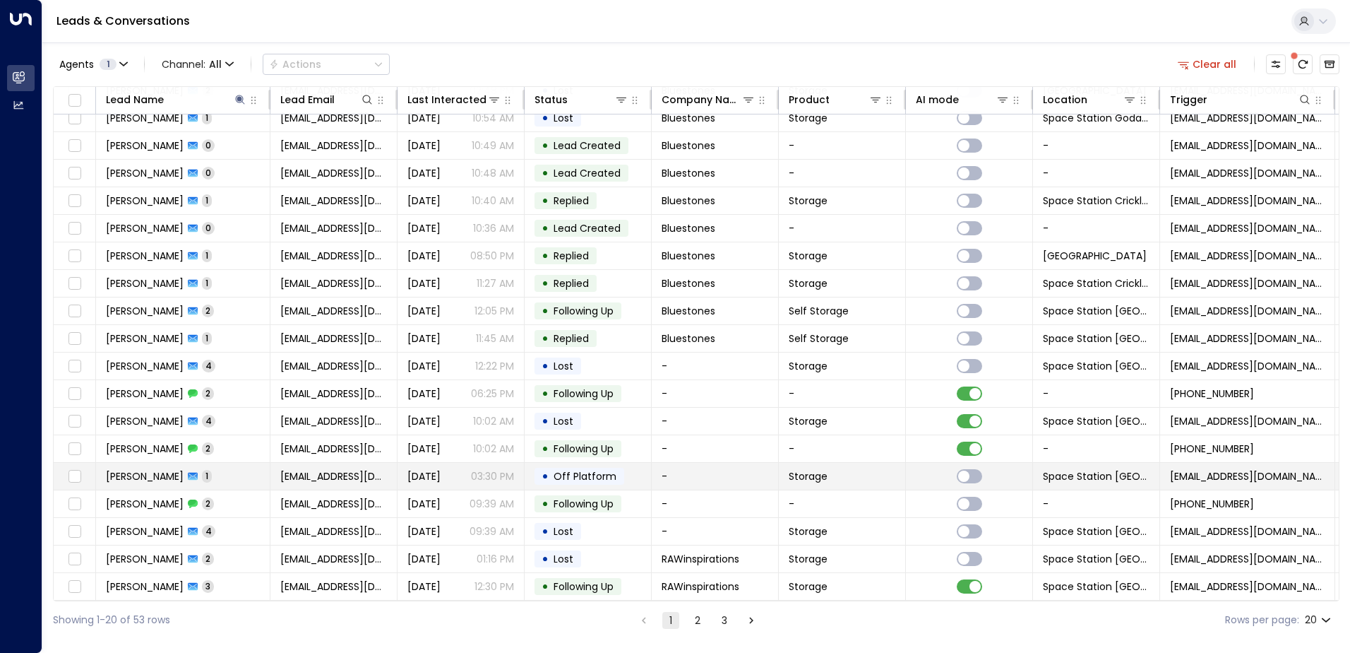
click at [571, 469] on span "Off Platform" at bounding box center [585, 476] width 63 height 14
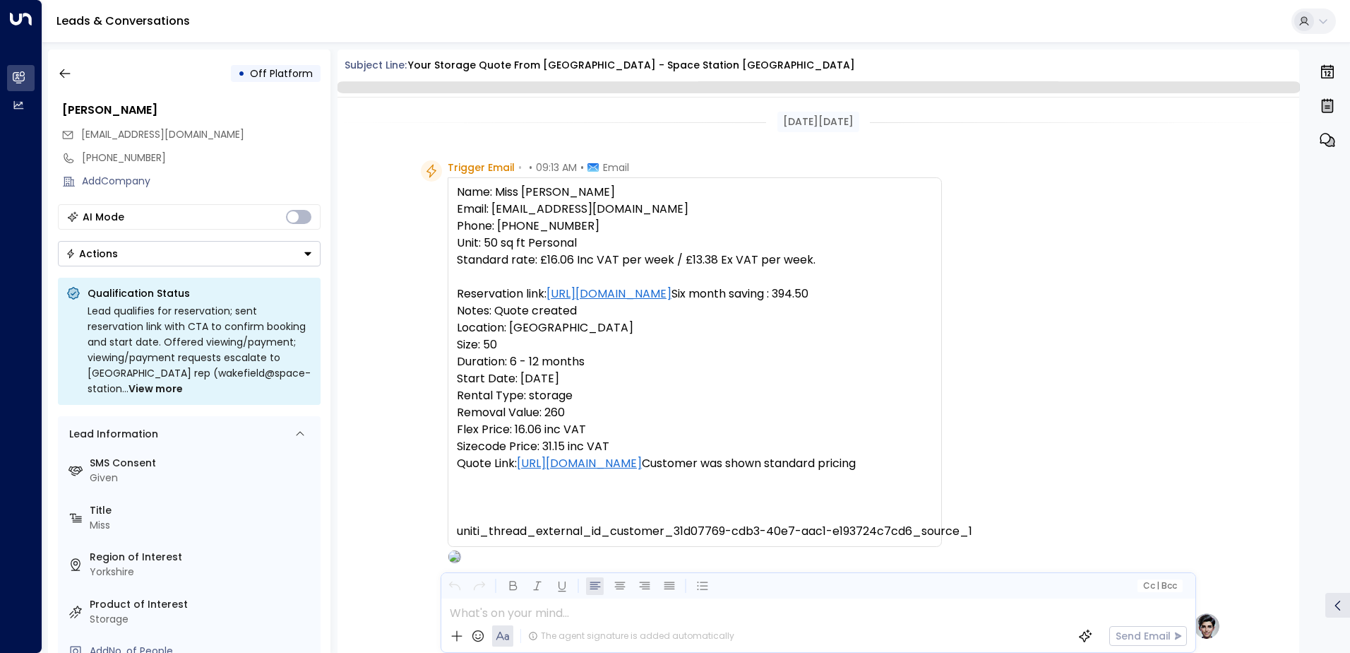
scroll to position [739, 0]
